Goal: Find specific page/section: Find specific page/section

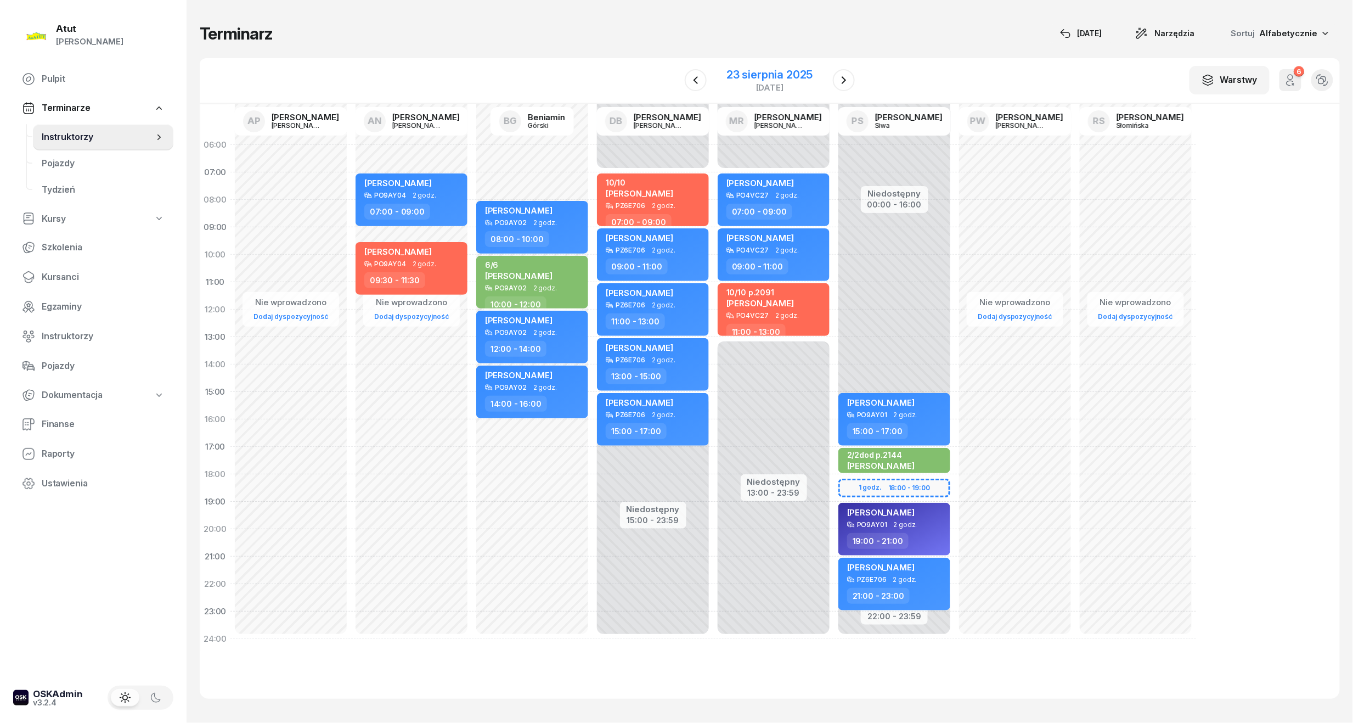
click at [753, 75] on div "23 sierpnia 2025" at bounding box center [769, 74] width 86 height 11
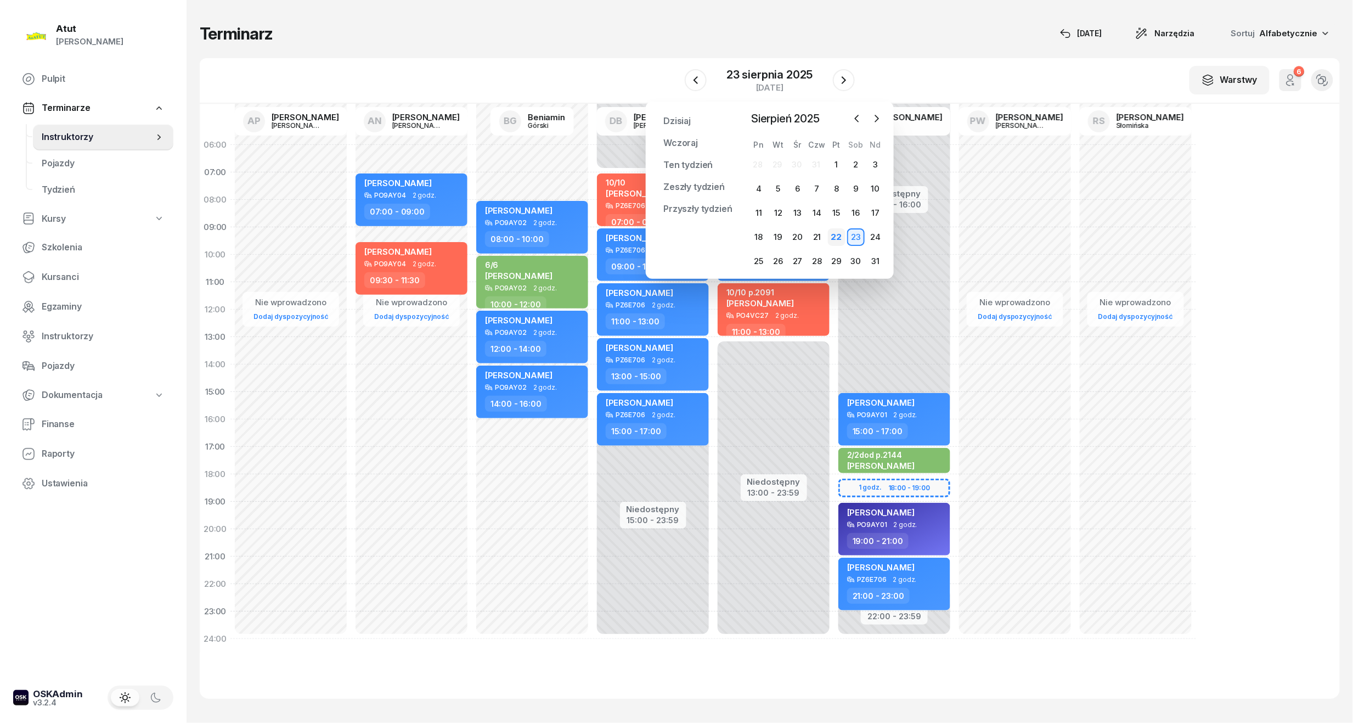
click at [841, 234] on div "22" at bounding box center [837, 237] width 18 height 18
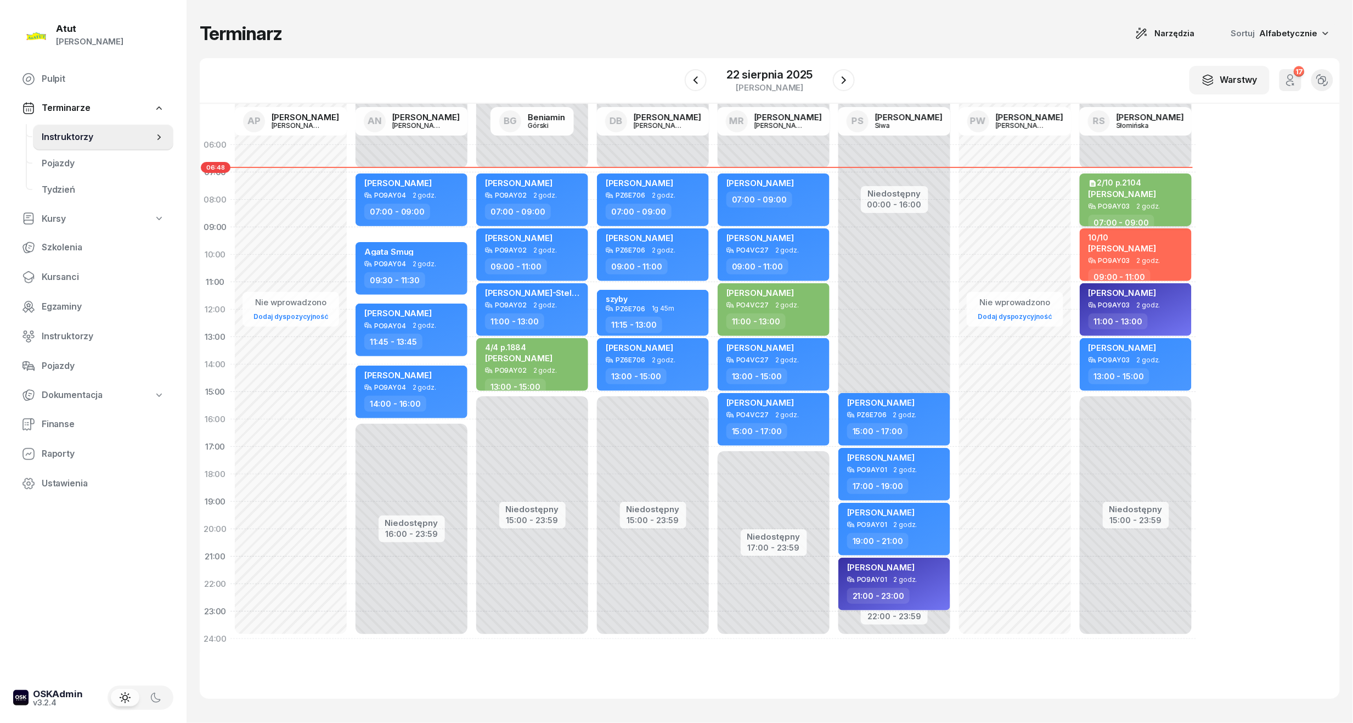
click at [1126, 191] on span "[PERSON_NAME]" at bounding box center [1121, 194] width 67 height 10
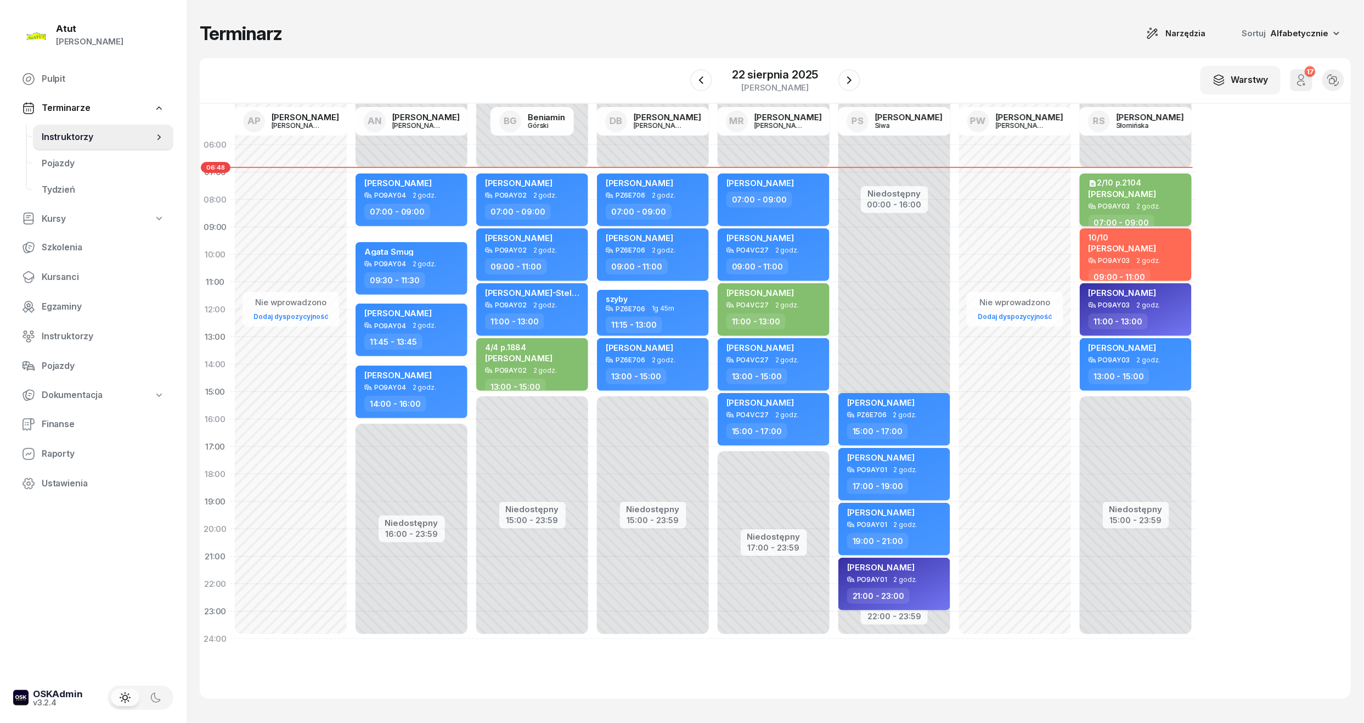
select select "07"
select select "09"
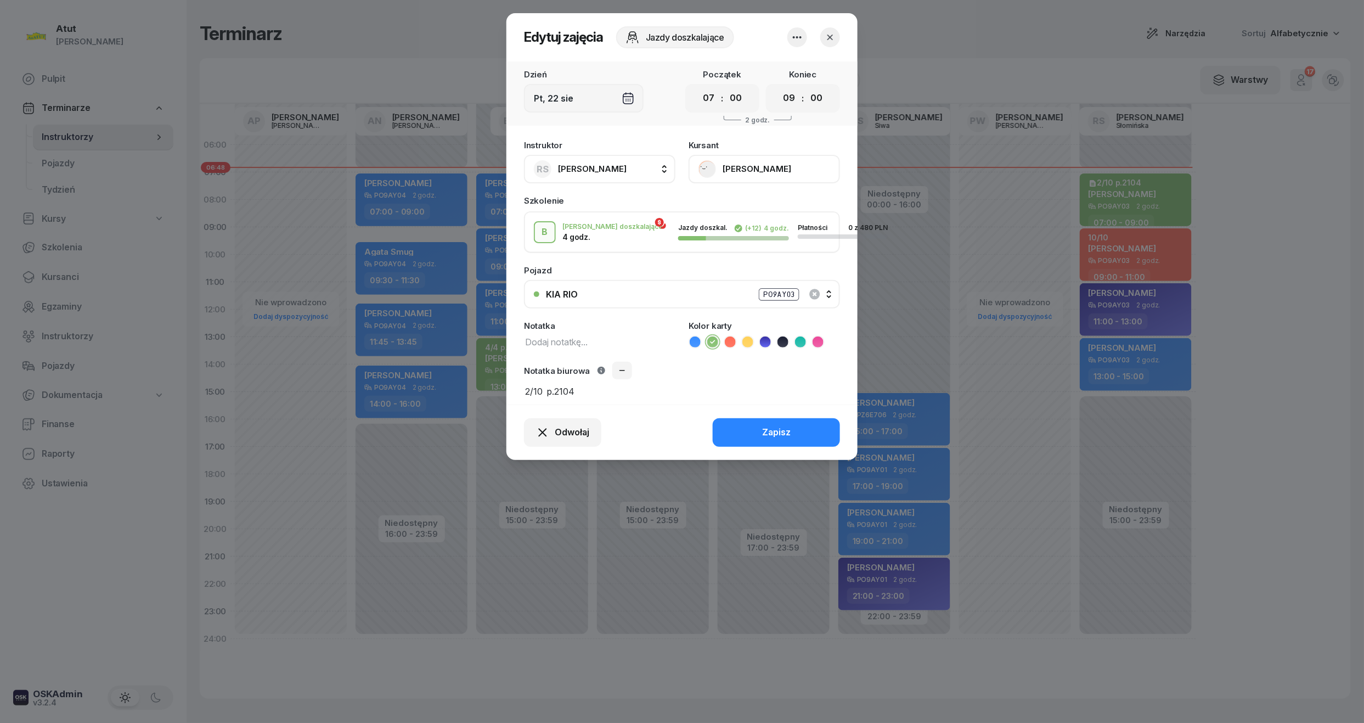
click at [726, 167] on button "[PERSON_NAME]" at bounding box center [764, 169] width 151 height 29
click at [718, 205] on div "Otwórz profil" at bounding box center [723, 206] width 53 height 14
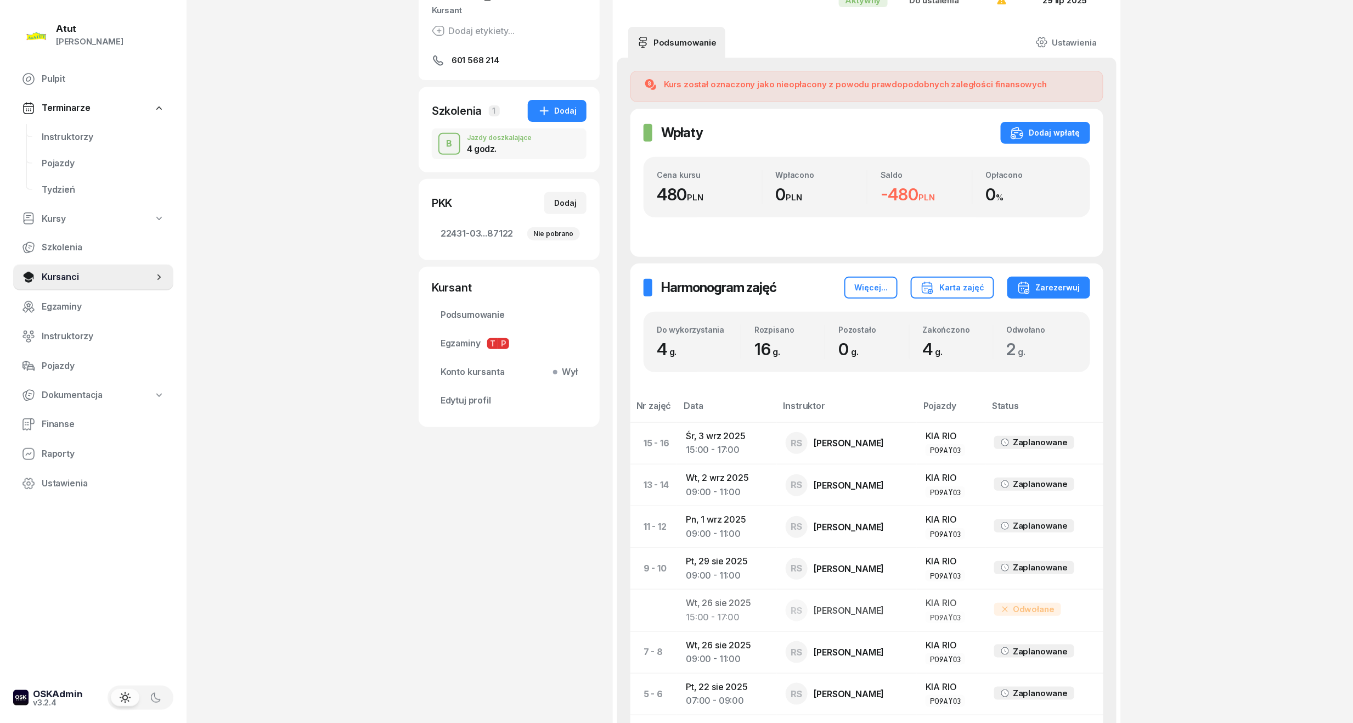
scroll to position [72, 0]
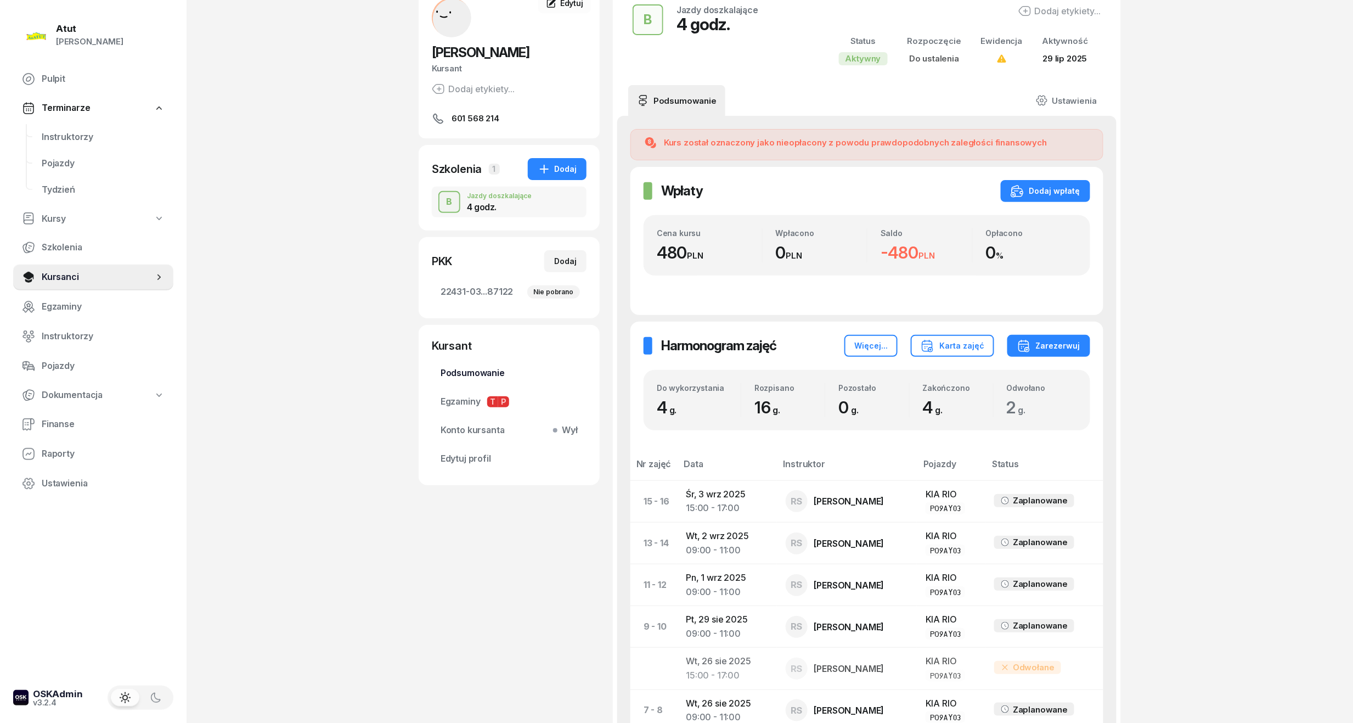
click at [470, 376] on span "Podsumowanie" at bounding box center [509, 373] width 137 height 14
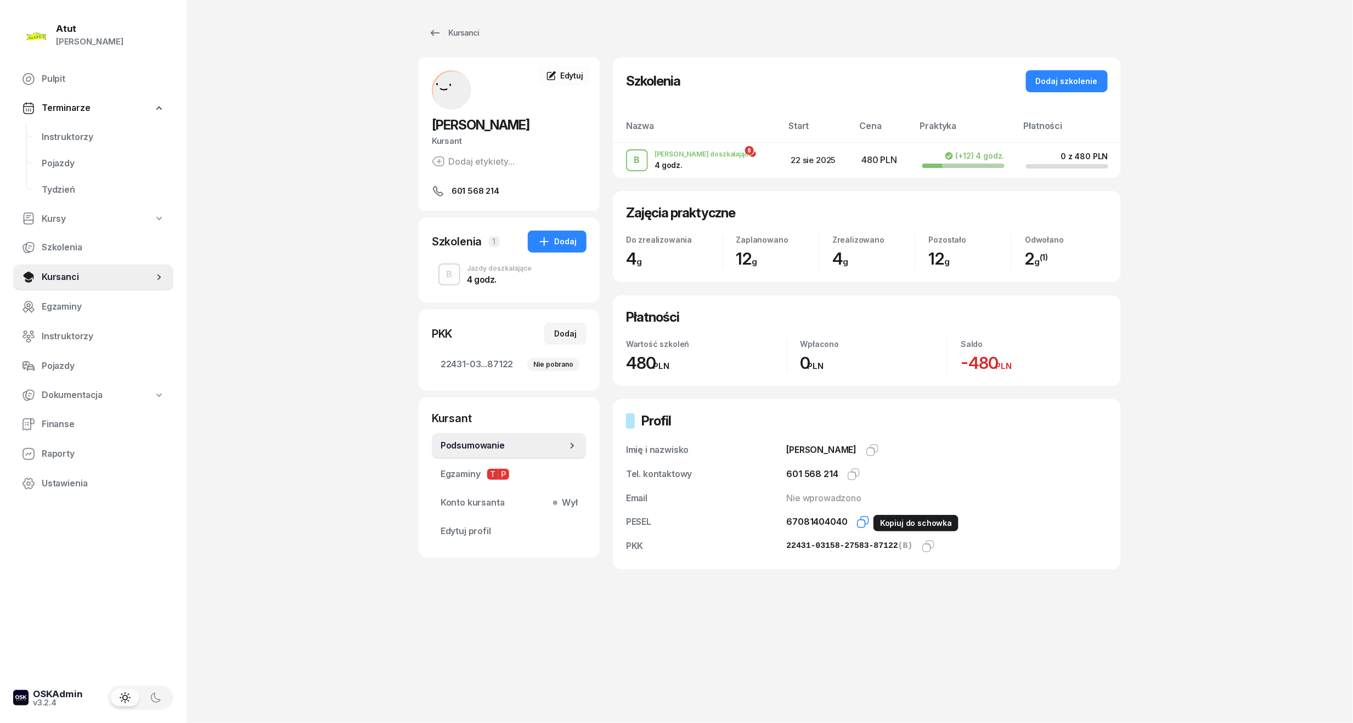
click at [862, 519] on icon "button" at bounding box center [862, 521] width 13 height 13
